Goal: Find contact information: Find contact information

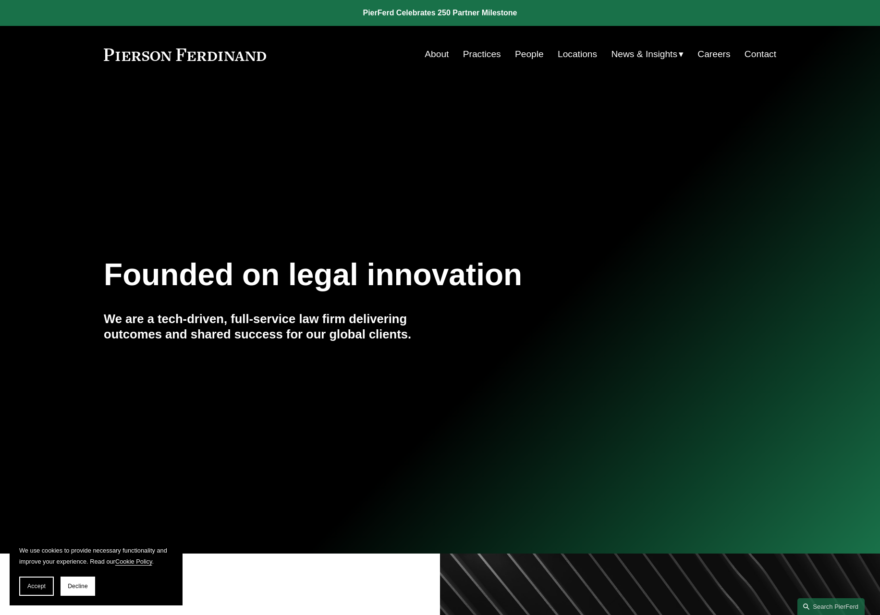
click at [749, 49] on link "Contact" at bounding box center [760, 54] width 32 height 18
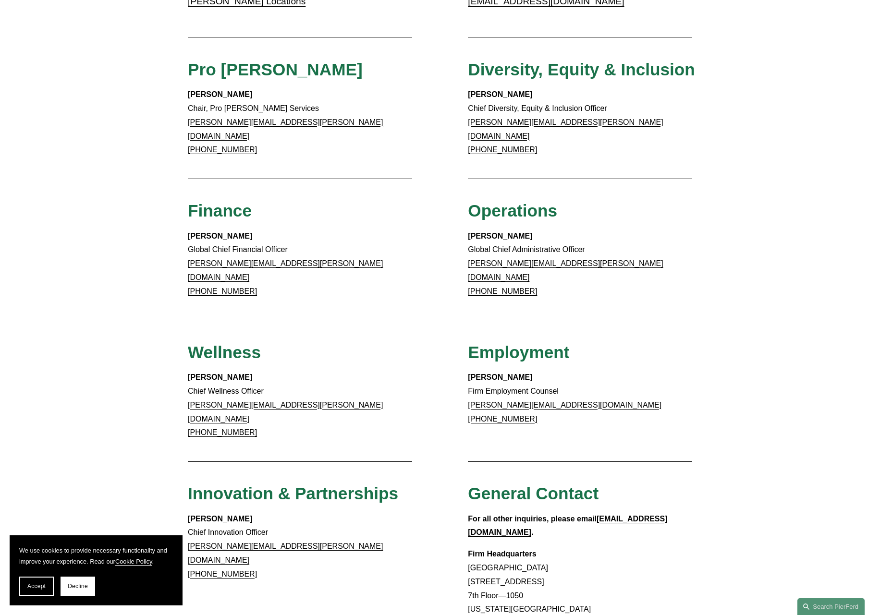
scroll to position [624, 0]
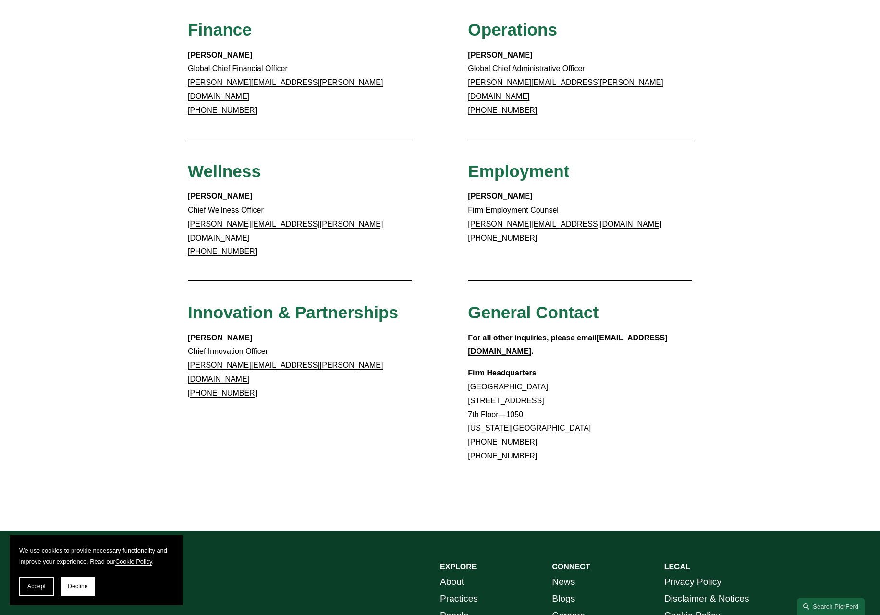
drag, startPoint x: 528, startPoint y: 394, endPoint x: 474, endPoint y: 396, distance: 53.8
click at [474, 396] on p "Firm Headquarters [GEOGRAPHIC_DATA] [STREET_ADDRESS][US_STATE] [PHONE_NUMBER] […" at bounding box center [580, 414] width 224 height 97
copy link "[PHONE_NUMBER]"
